Goal: Information Seeking & Learning: Learn about a topic

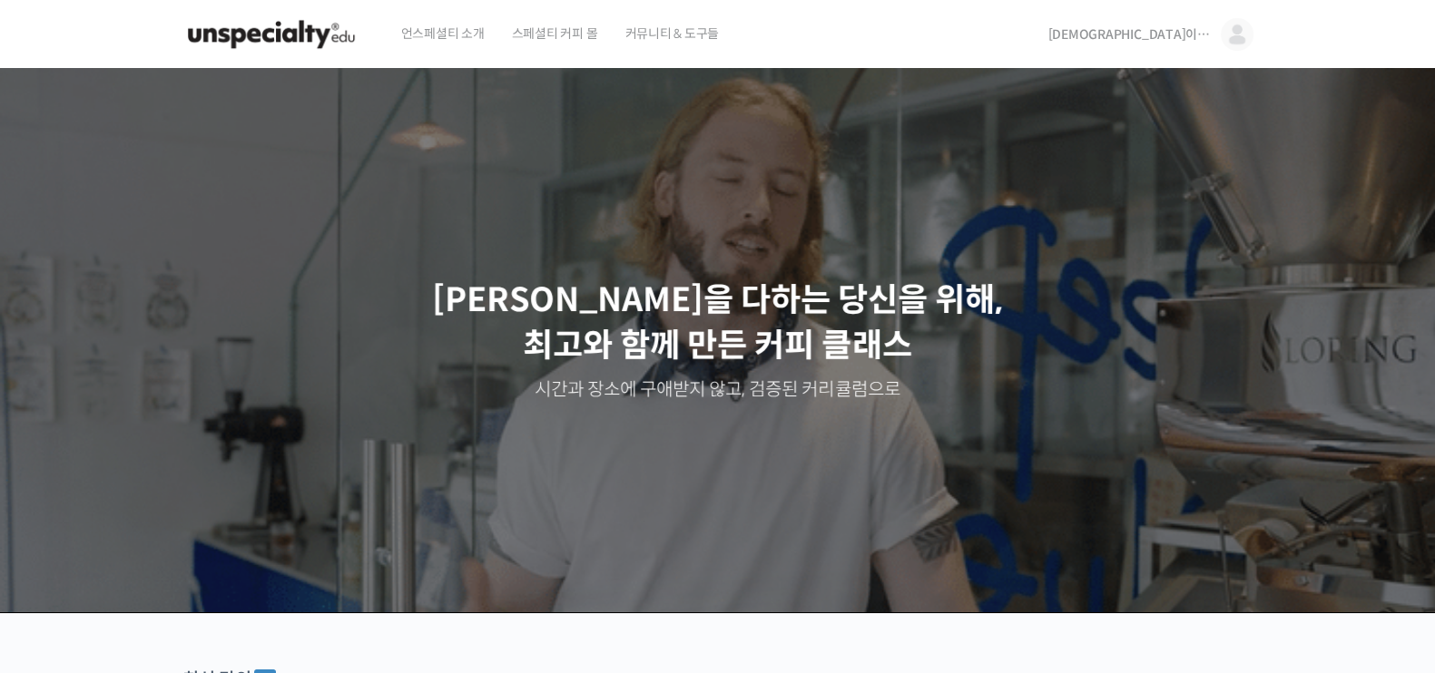
click at [1230, 25] on img at bounding box center [1237, 34] width 33 height 33
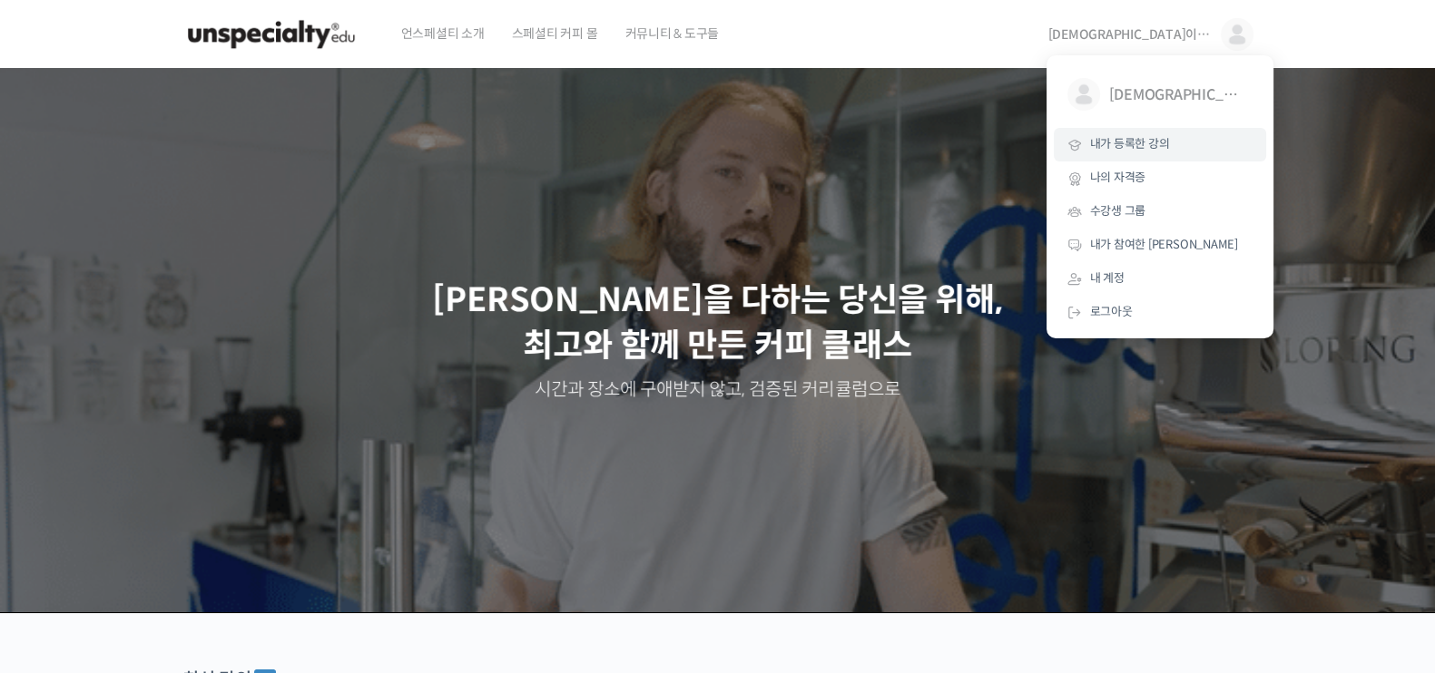
click at [1154, 141] on span "내가 등록한 강의" at bounding box center [1130, 143] width 80 height 15
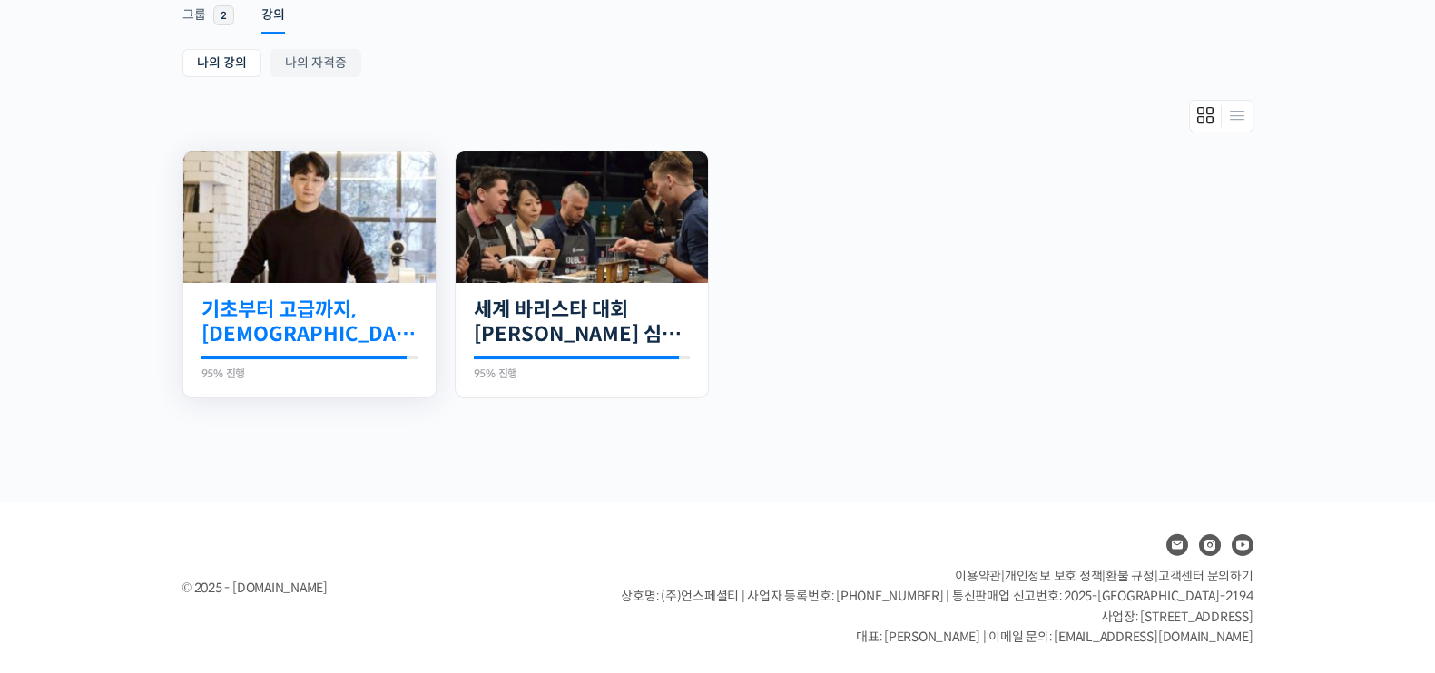
click at [281, 303] on link "기초부터 고급까지, [DEMOGRAPHIC_DATA] 국가대표 [PERSON_NAME] 바리[PERSON_NAME]의 브루잉 클래스" at bounding box center [310, 323] width 216 height 50
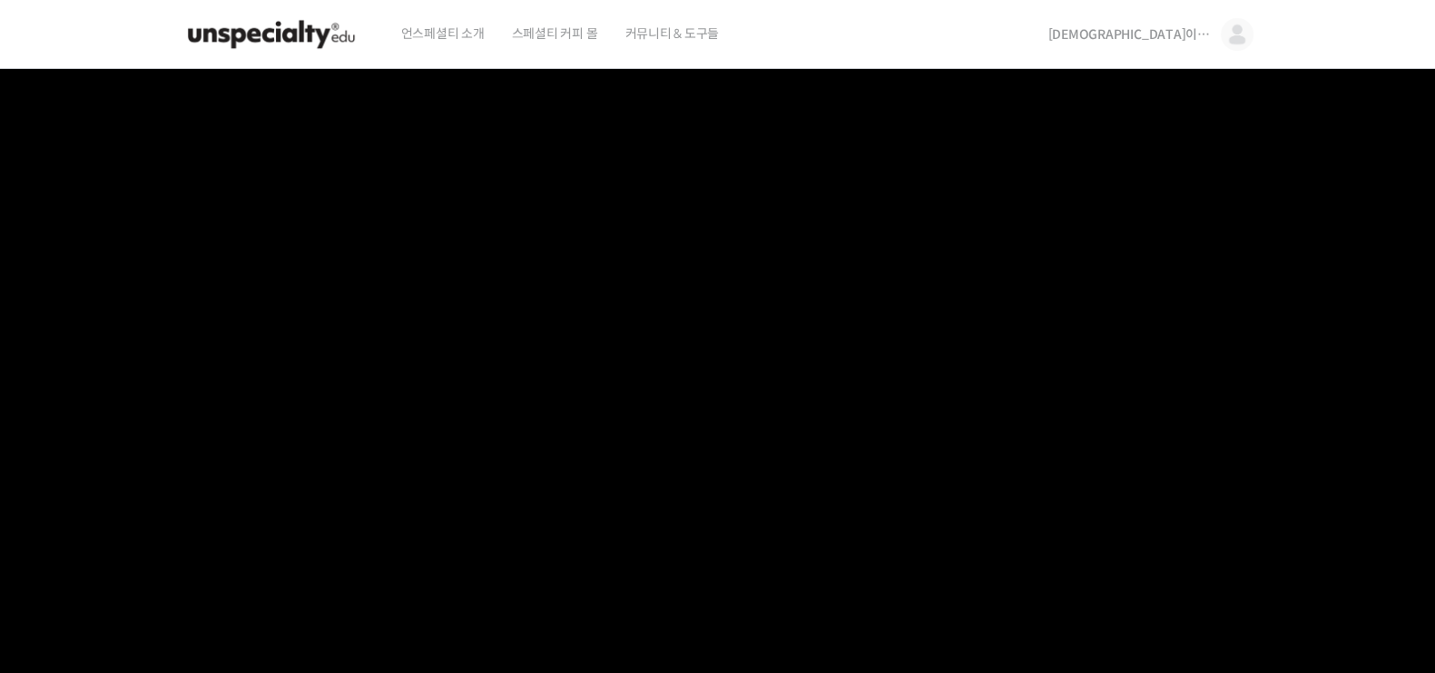
scroll to position [681, 0]
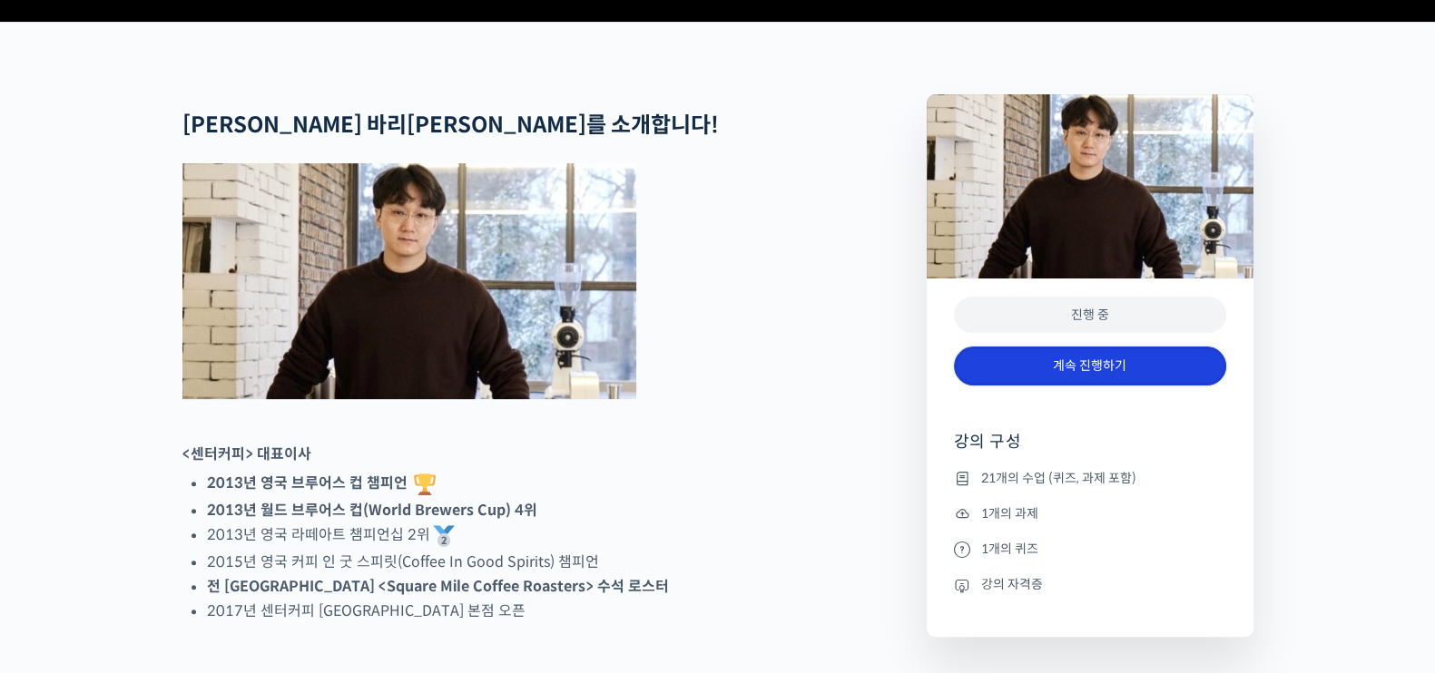
click at [1056, 386] on link "계속 진행하기" at bounding box center [1090, 366] width 272 height 39
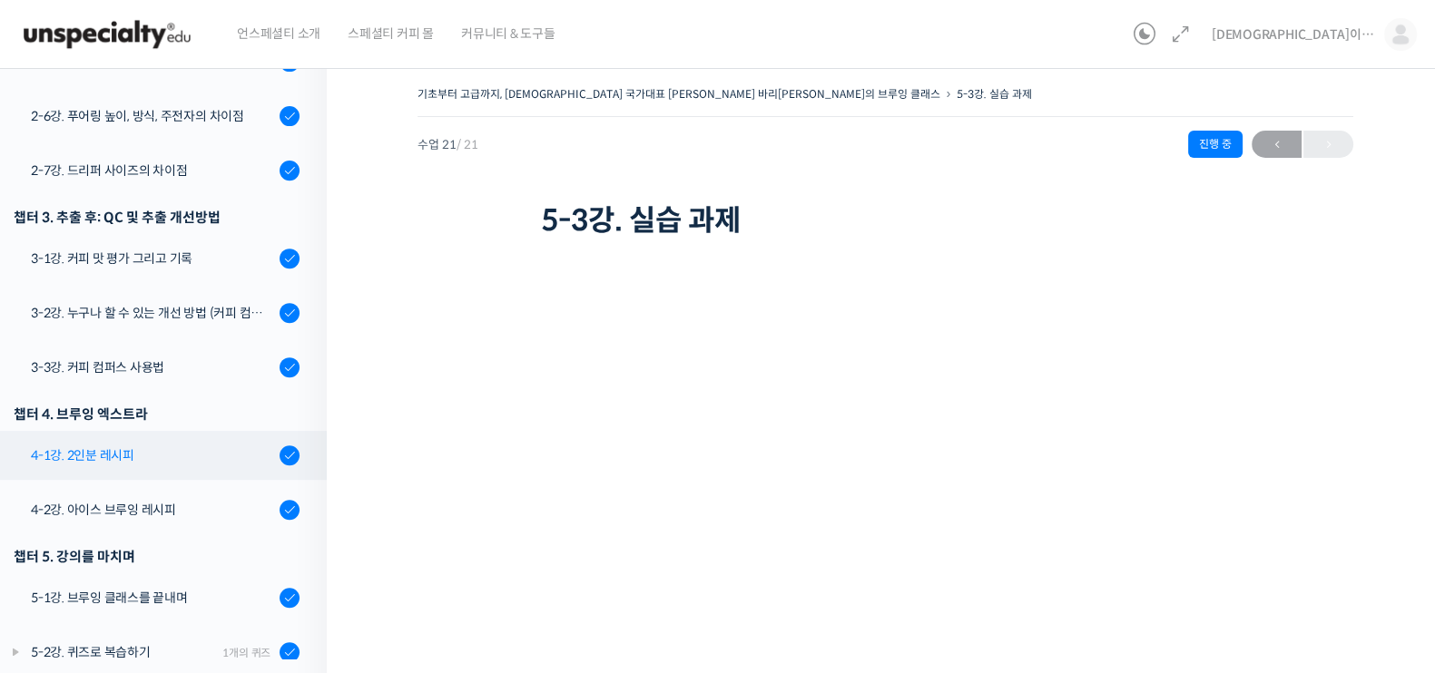
scroll to position [846, 0]
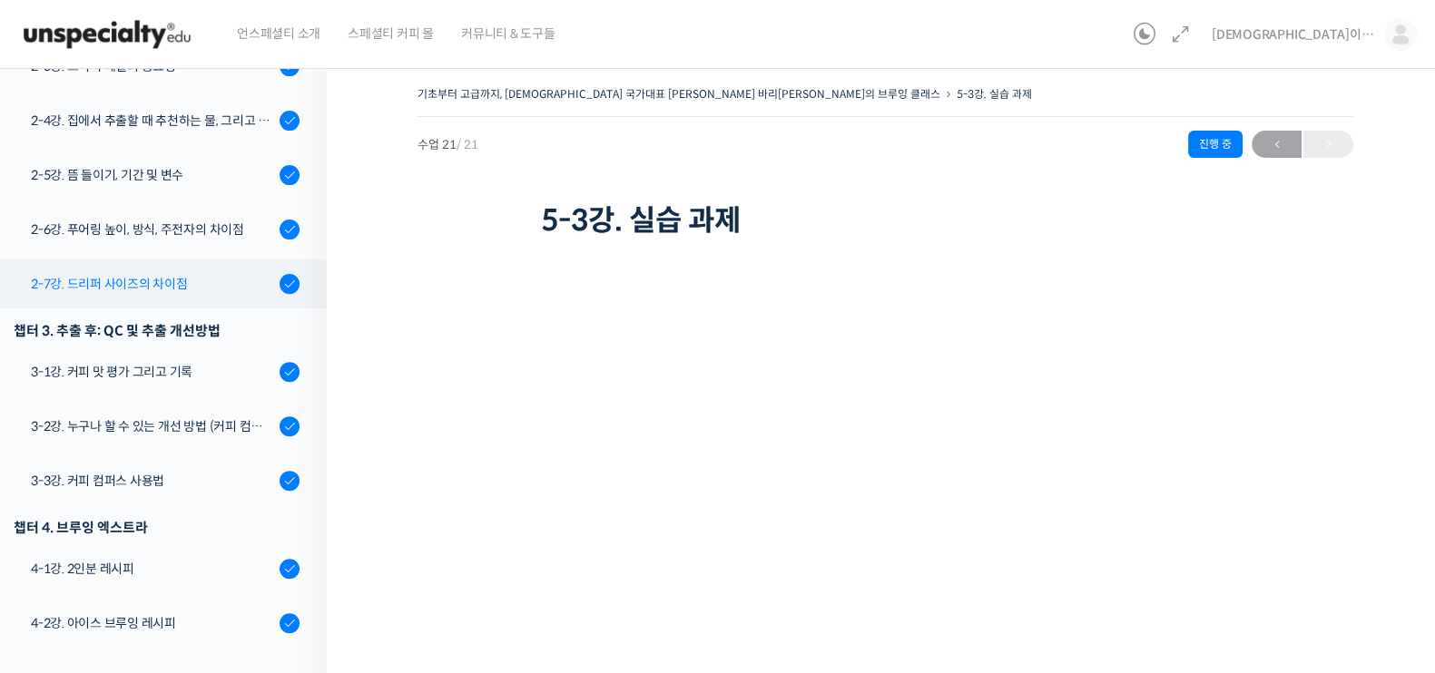
click at [168, 274] on div "2-7강. 드리퍼 사이즈의 차이점" at bounding box center [152, 284] width 243 height 20
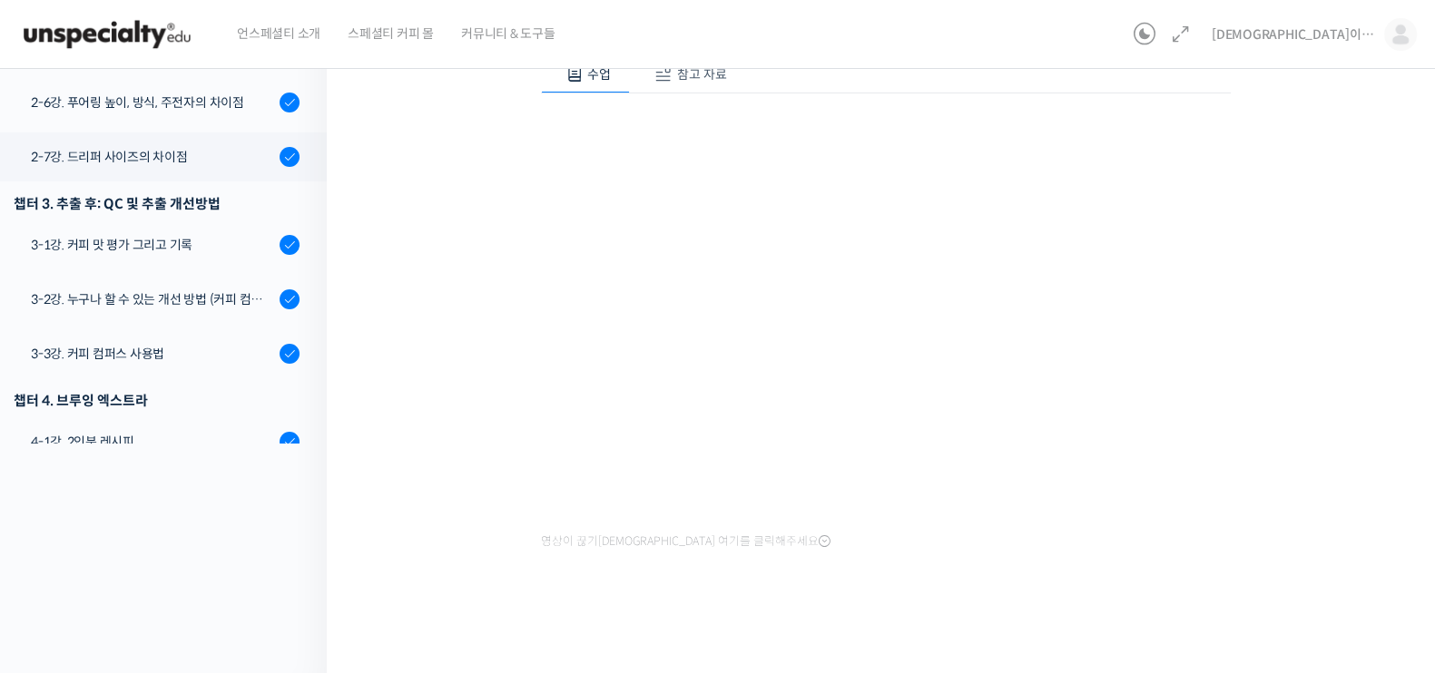
scroll to position [724, 0]
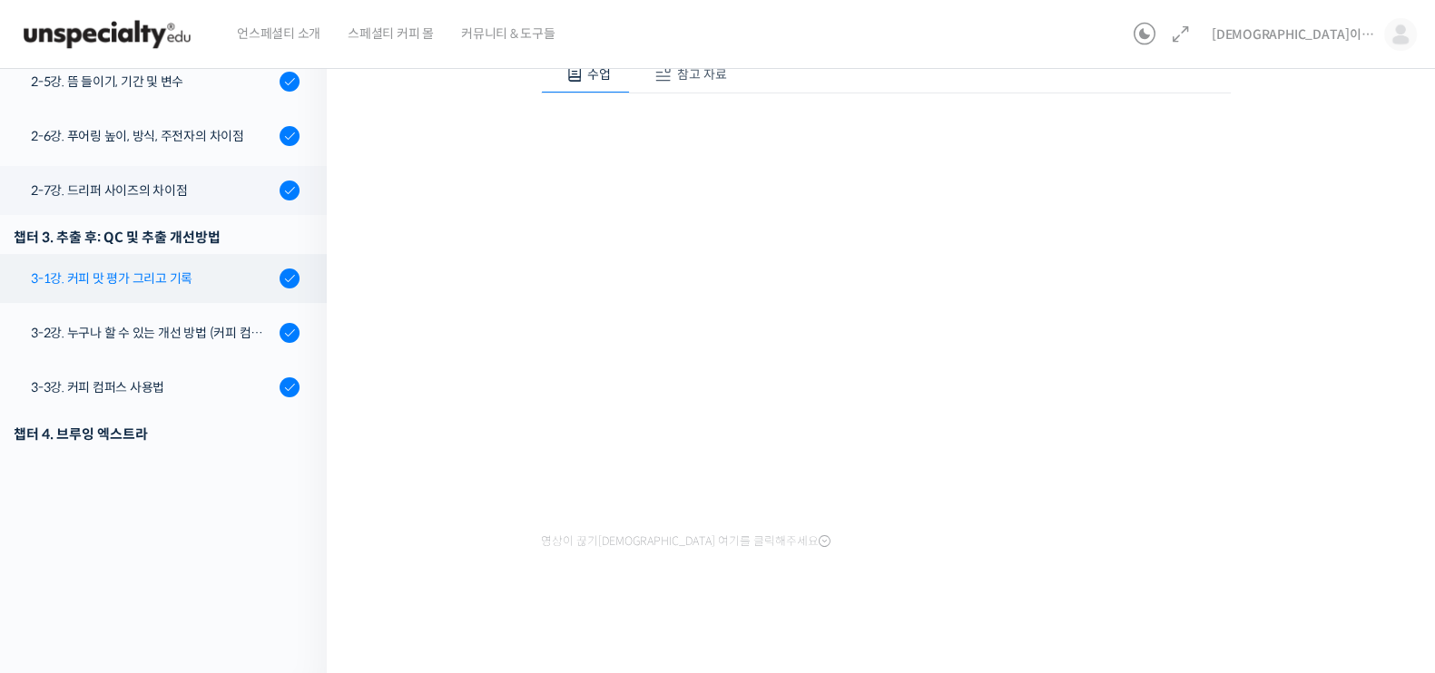
click at [150, 254] on link "3-1강. 커피 맛 평가 그리고 기록" at bounding box center [159, 278] width 336 height 49
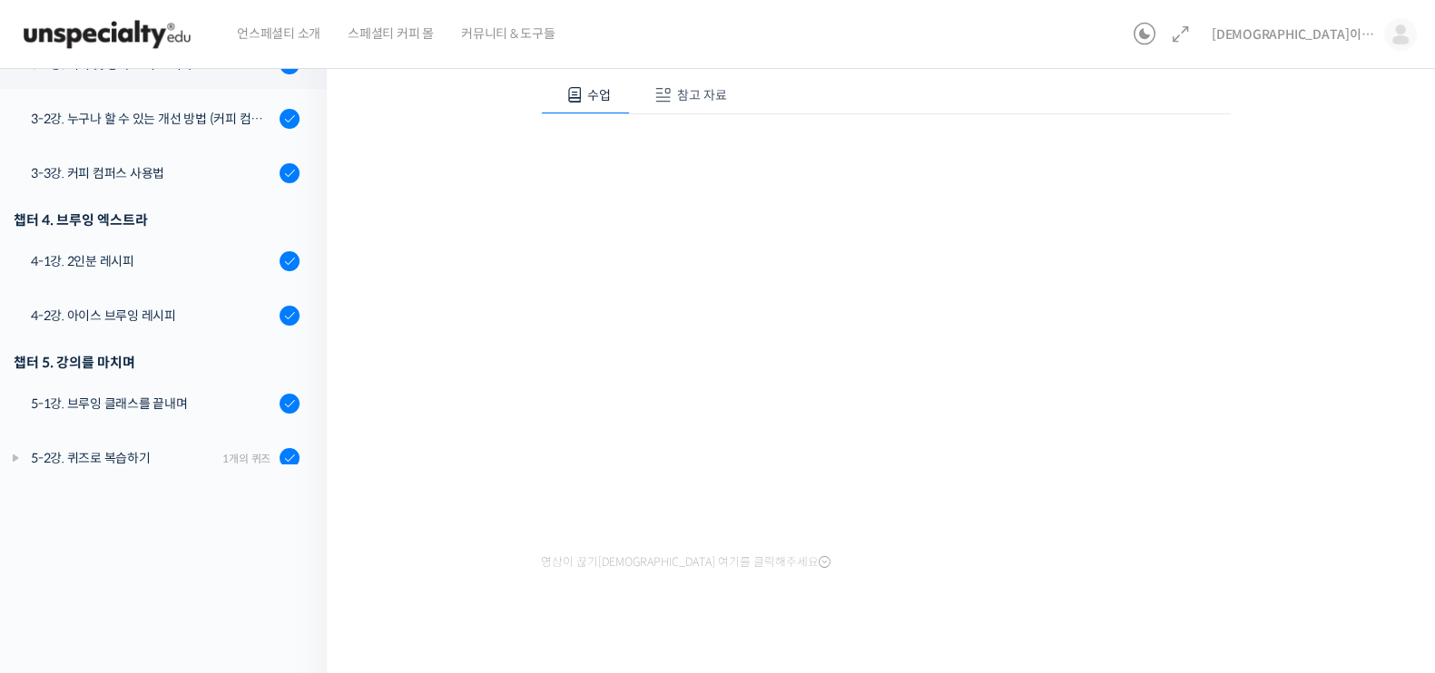
scroll to position [215, 0]
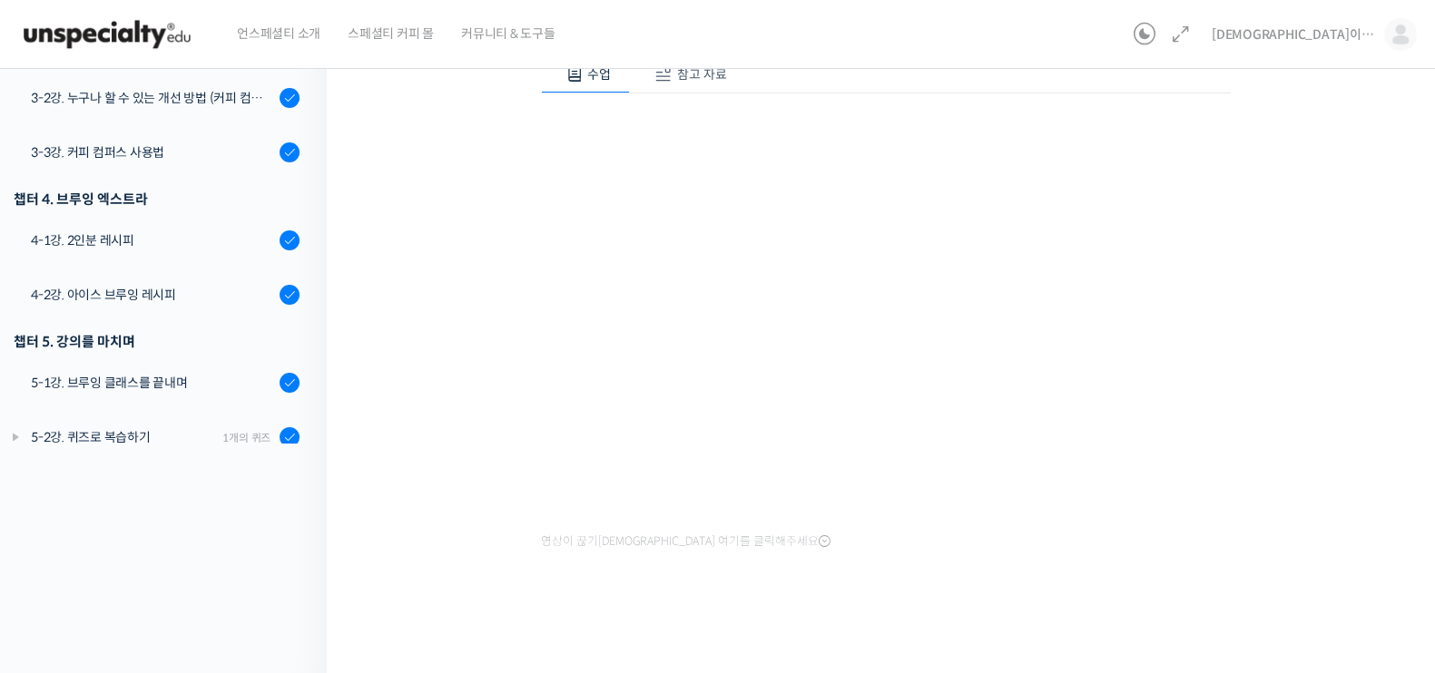
drag, startPoint x: 1282, startPoint y: 379, endPoint x: 1239, endPoint y: 439, distance: 74.3
click at [1283, 379] on div "기초부터 고급까지, [DEMOGRAPHIC_DATA] 국가대표 [PERSON_NAME] 바리[PERSON_NAME]의 브루잉 클래스 3-1강.…" at bounding box center [886, 253] width 936 height 772
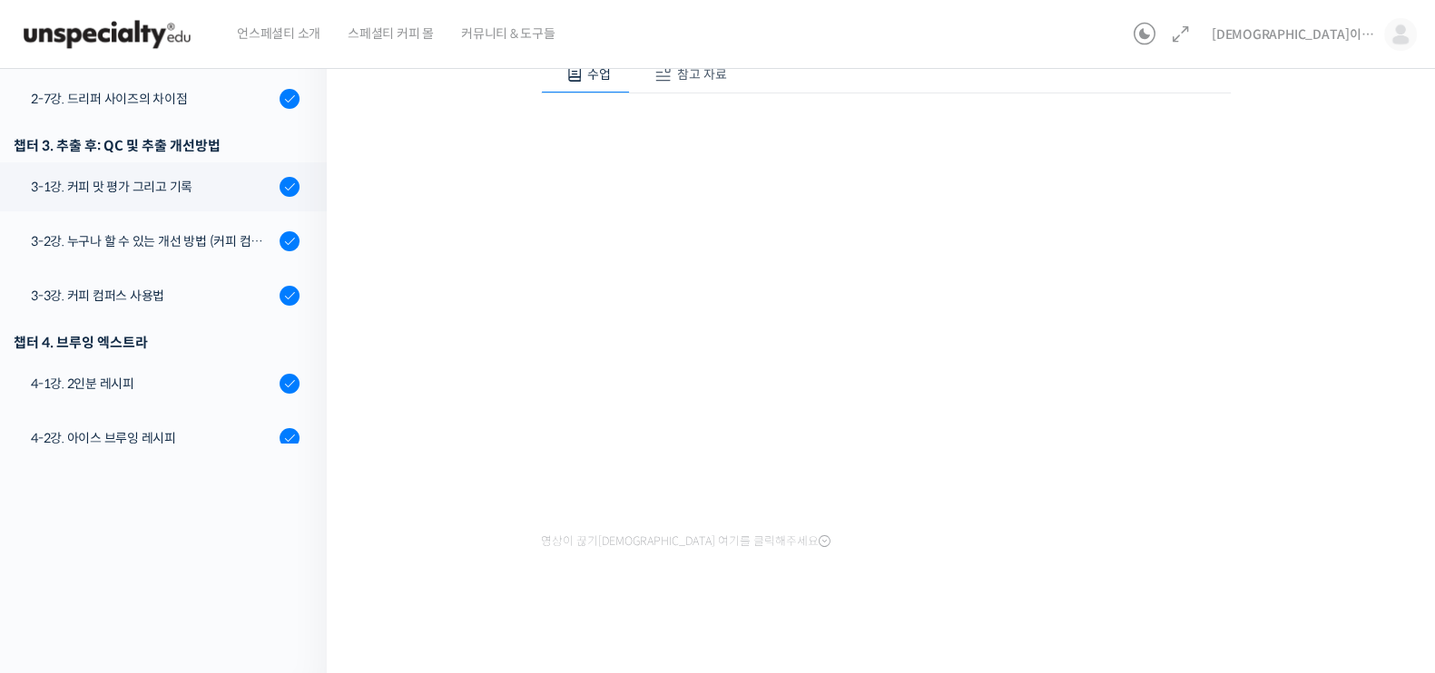
click at [1328, 431] on div "기초부터 고급까지, [DEMOGRAPHIC_DATA] 국가대표 [PERSON_NAME] 바리[PERSON_NAME]의 브루잉 클래스 3-1강.…" at bounding box center [886, 253] width 936 height 772
